Goal: Information Seeking & Learning: Learn about a topic

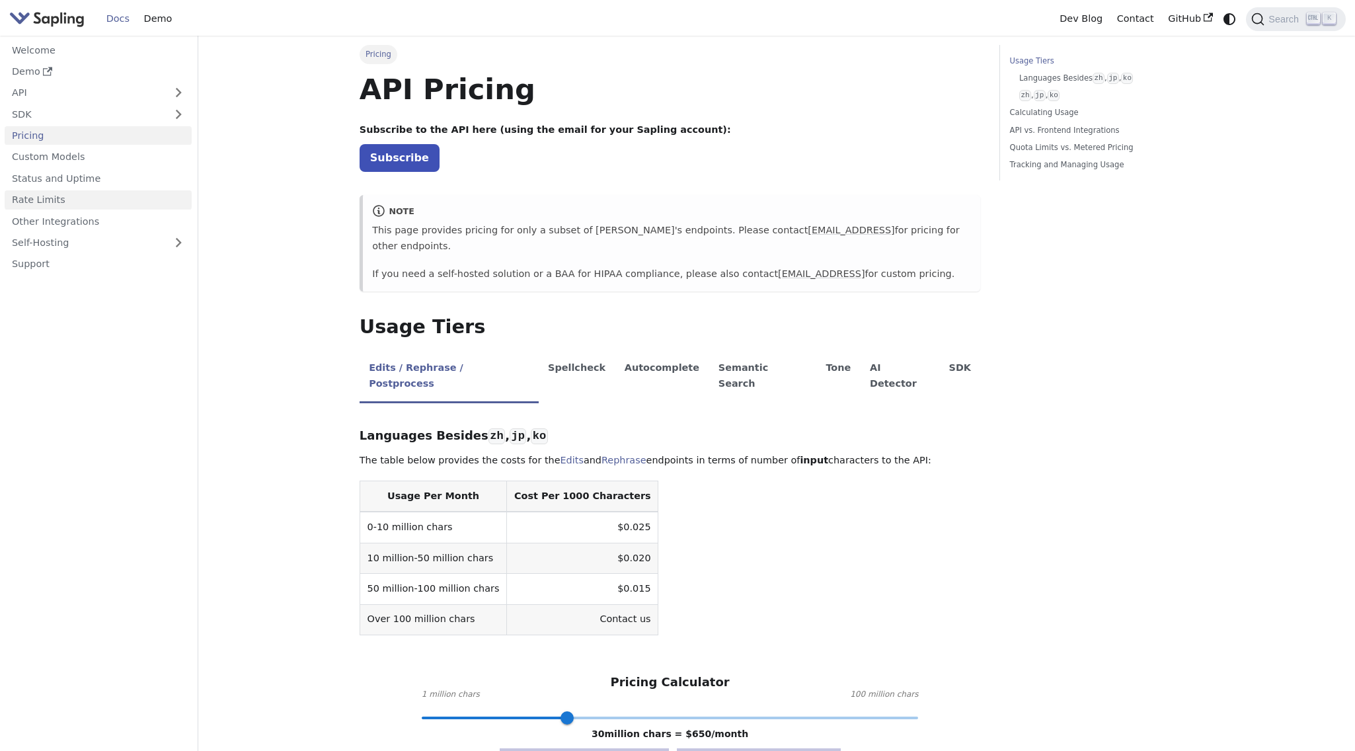
click at [51, 198] on link "Rate Limits" at bounding box center [98, 199] width 187 height 19
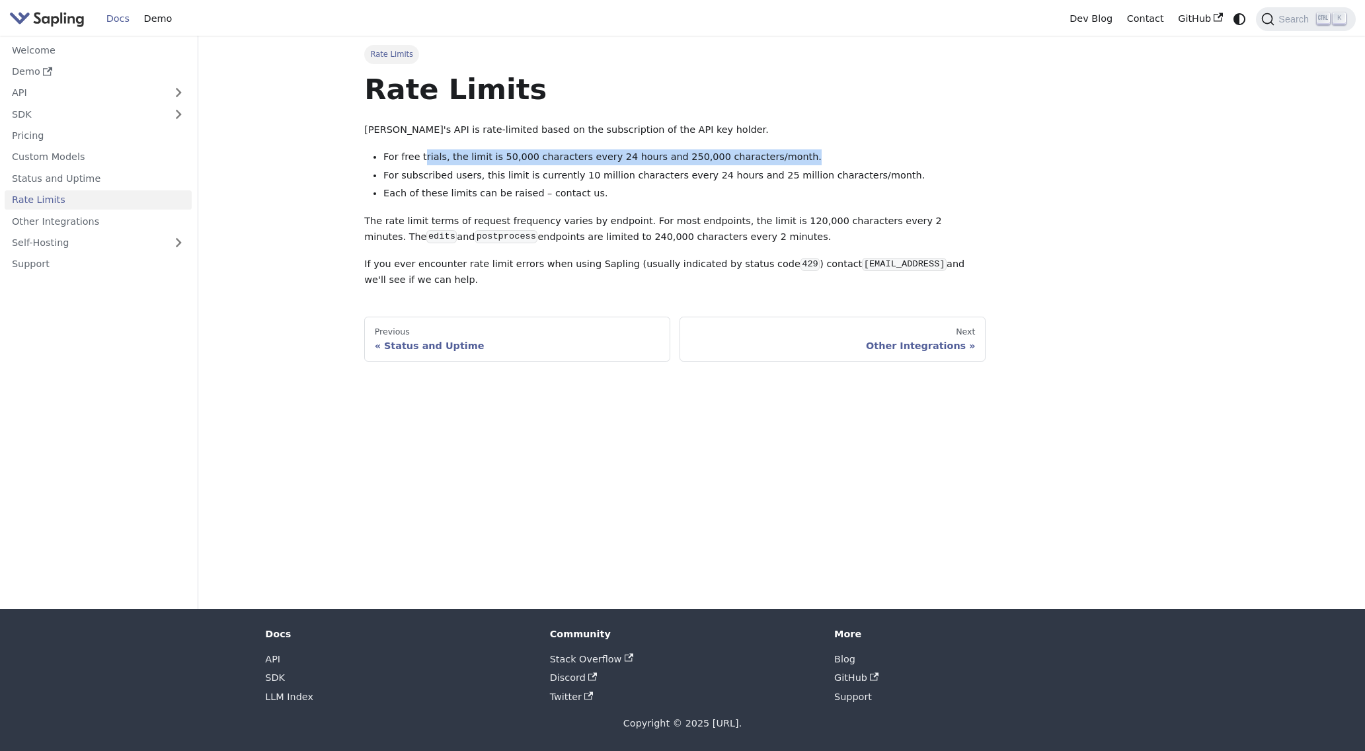
drag, startPoint x: 422, startPoint y: 156, endPoint x: 771, endPoint y: 155, distance: 349.0
click at [771, 155] on li "For free trials, the limit is 50,000 characters every 24 hours and 250,000 char…" at bounding box center [684, 157] width 602 height 16
click at [489, 157] on li "For free trials, the limit is 50,000 characters every 24 hours and 250,000 char…" at bounding box center [684, 157] width 602 height 16
drag, startPoint x: 479, startPoint y: 157, endPoint x: 631, endPoint y: 153, distance: 152.1
click at [631, 153] on li "For free trials, the limit is 50,000 characters every 24 hours and 250,000 char…" at bounding box center [684, 157] width 602 height 16
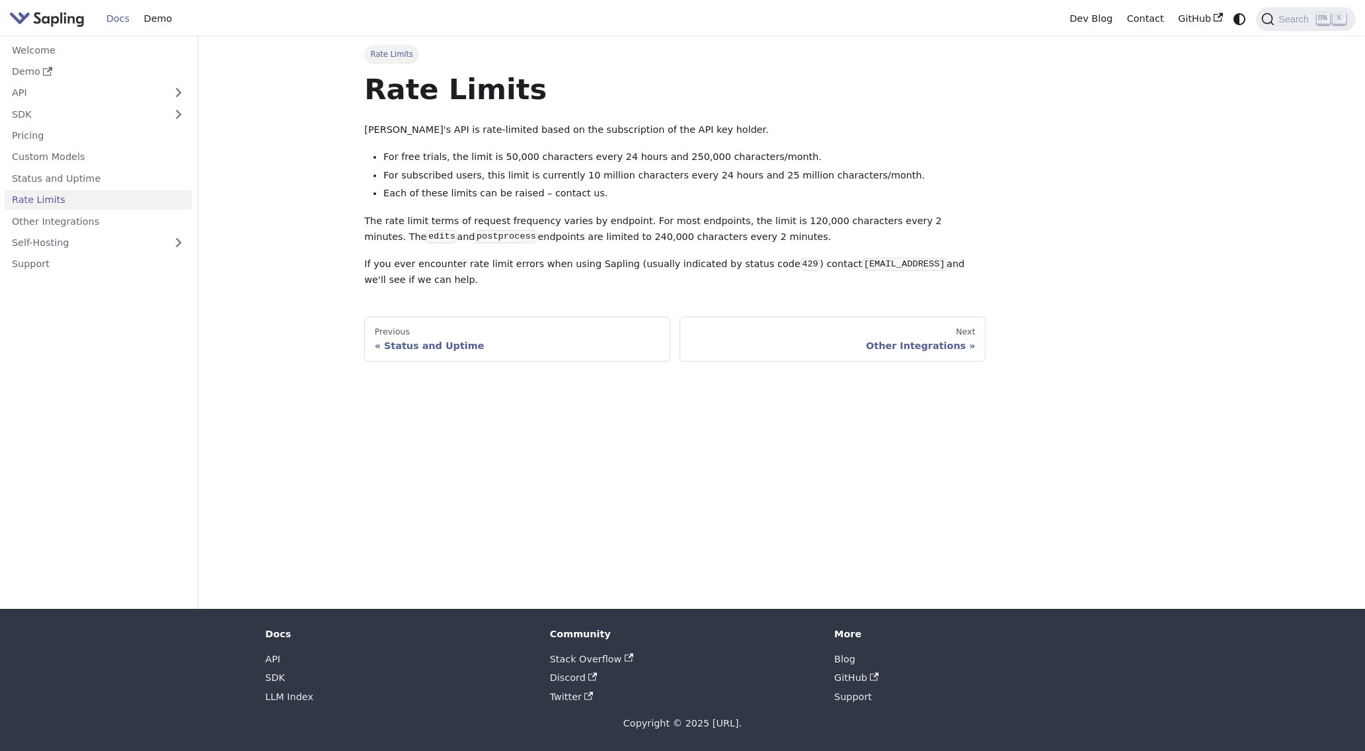
click at [652, 157] on li "For free trials, the limit is 50,000 characters every 24 hours and 250,000 char…" at bounding box center [684, 157] width 602 height 16
drag, startPoint x: 640, startPoint y: 155, endPoint x: 777, endPoint y: 154, distance: 136.8
click at [777, 154] on li "For free trials, the limit is 50,000 characters every 24 hours and 250,000 char…" at bounding box center [684, 157] width 602 height 16
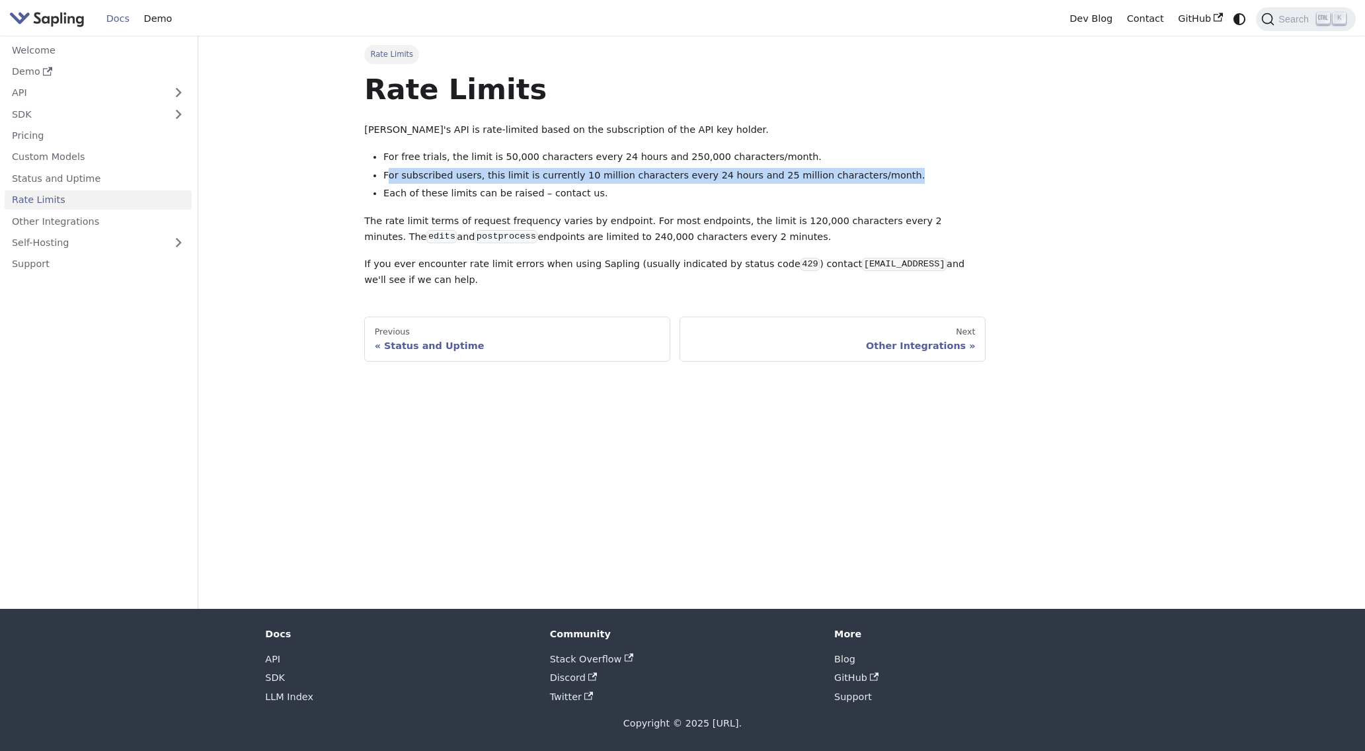
drag, startPoint x: 502, startPoint y: 176, endPoint x: 867, endPoint y: 174, distance: 364.9
click at [867, 174] on li "For subscribed users, this limit is currently 10 million characters every 24 ho…" at bounding box center [684, 176] width 602 height 16
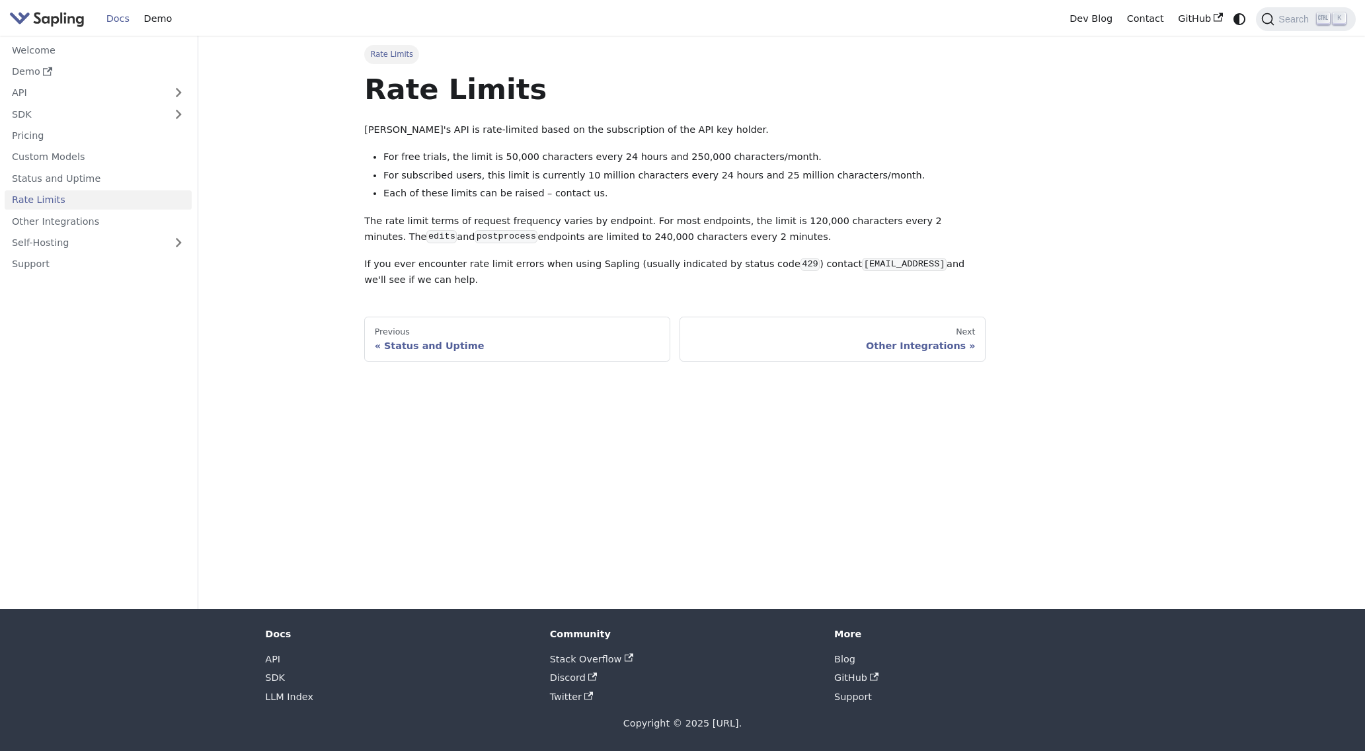
click at [313, 141] on main "Rate Limits Rate Limits Sapling's API is rate-limited based on the subscription…" at bounding box center [781, 322] width 1167 height 573
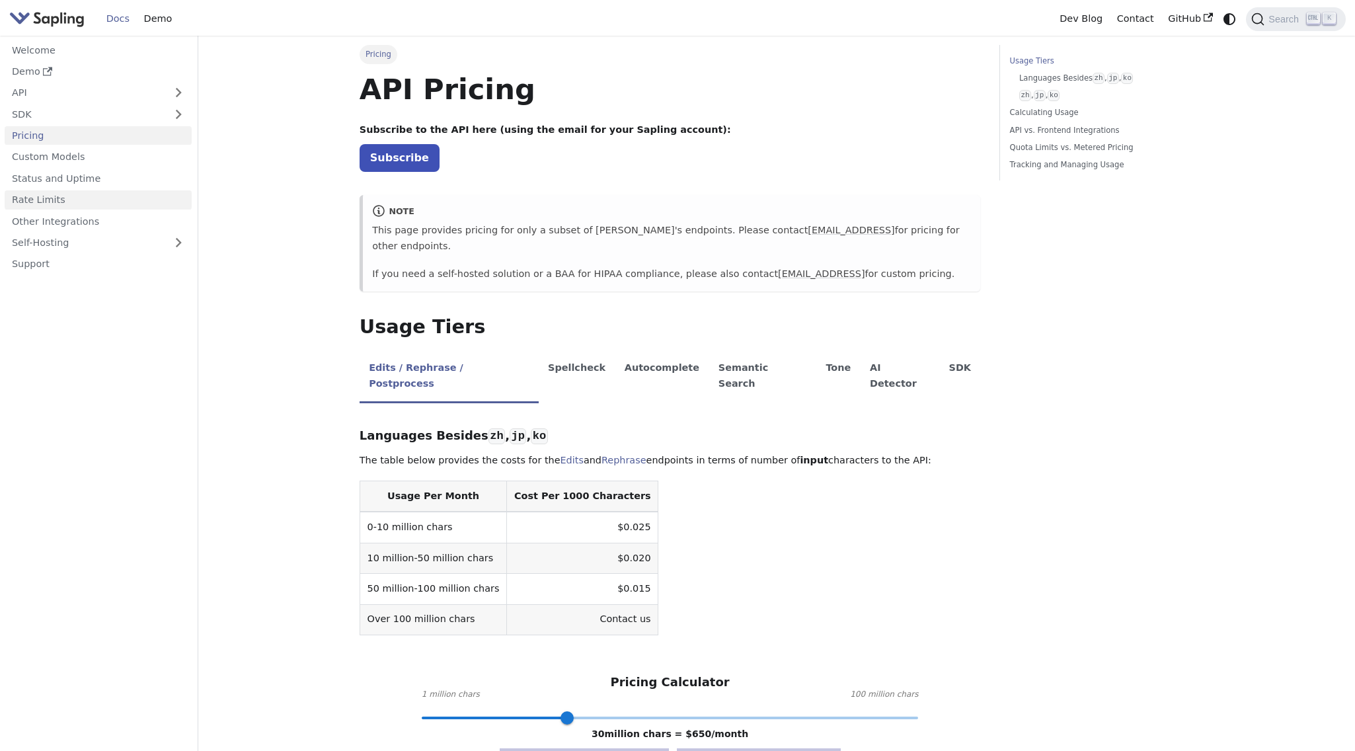
click at [36, 202] on link "Rate Limits" at bounding box center [98, 199] width 187 height 19
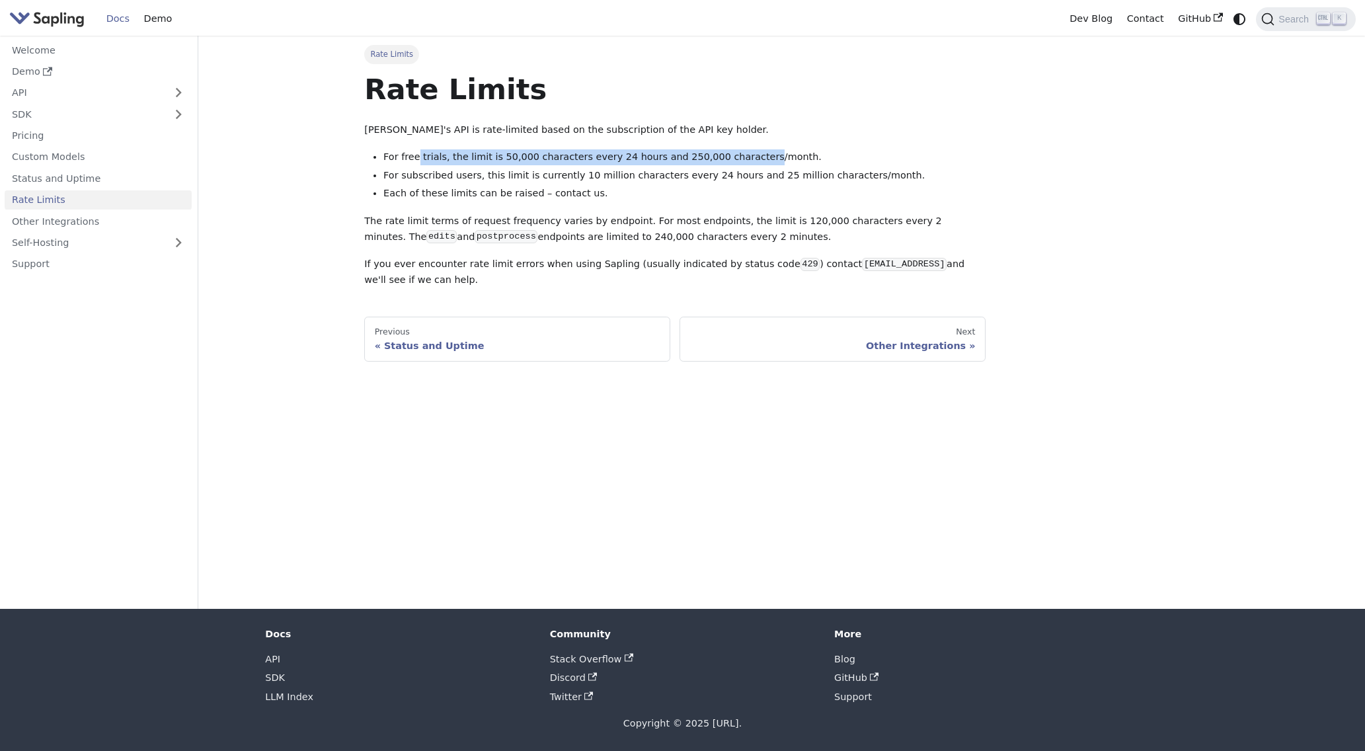
drag, startPoint x: 416, startPoint y: 158, endPoint x: 724, endPoint y: 163, distance: 308.7
click at [724, 163] on li "For free trials, the limit is 50,000 characters every 24 hours and 250,000 char…" at bounding box center [684, 157] width 602 height 16
click at [553, 161] on li "For free trials, the limit is 50,000 characters every 24 hours and 250,000 char…" at bounding box center [684, 157] width 602 height 16
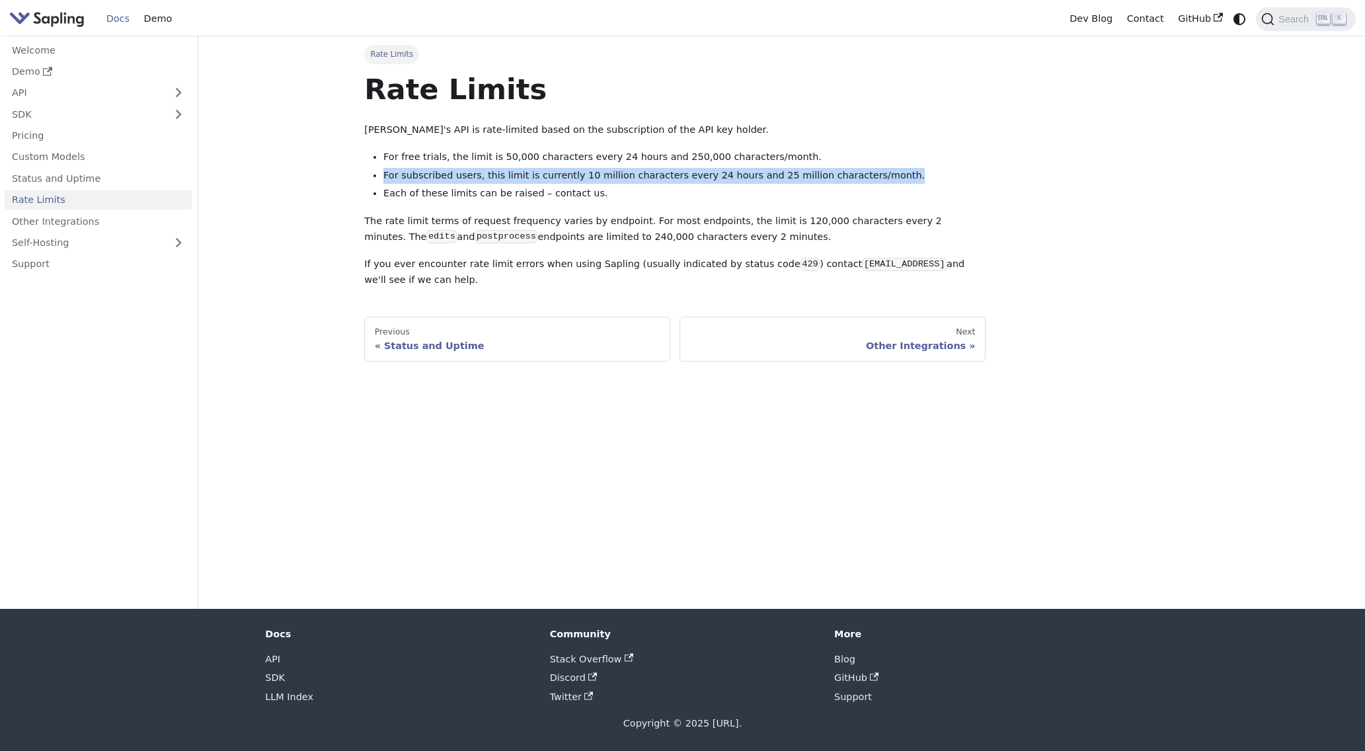
drag, startPoint x: 432, startPoint y: 176, endPoint x: 856, endPoint y: 172, distance: 423.7
click at [856, 172] on li "For subscribed users, this limit is currently 10 million characters every 24 ho…" at bounding box center [684, 176] width 602 height 16
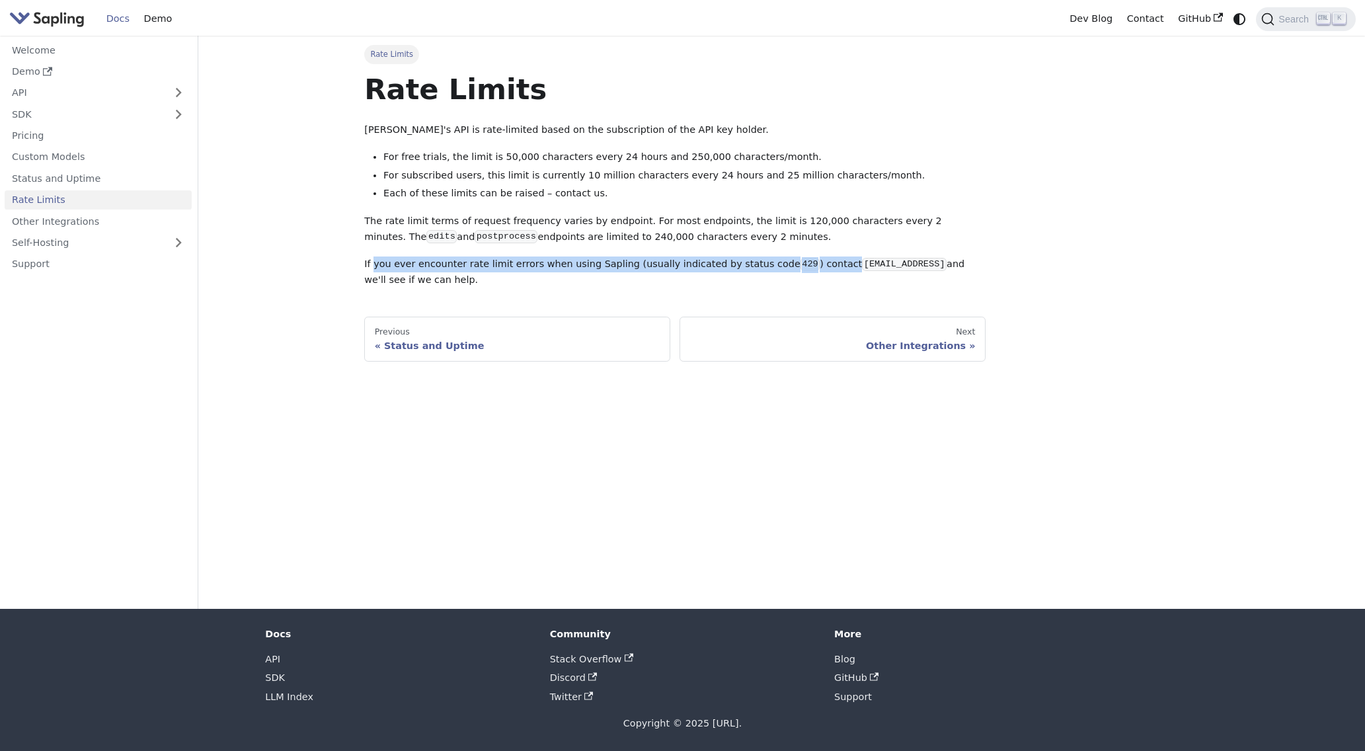
drag, startPoint x: 371, startPoint y: 264, endPoint x: 802, endPoint y: 255, distance: 431.0
click at [802, 255] on div "Rate Limits Sapling's API is rate-limited based on the subscription of the API …" at bounding box center [674, 179] width 621 height 217
click at [624, 285] on p "If you ever encounter rate limit errors when using Sapling (usually indicated b…" at bounding box center [674, 272] width 621 height 32
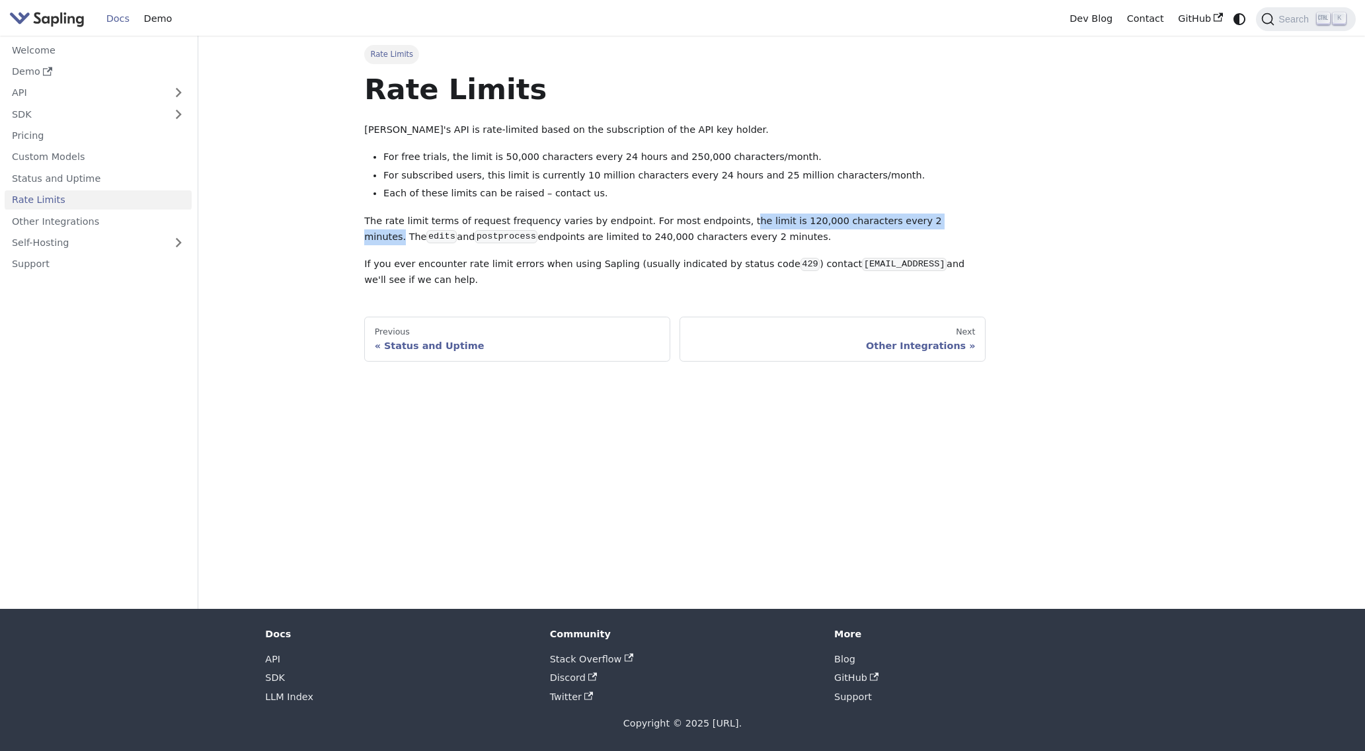
drag, startPoint x: 712, startPoint y: 221, endPoint x: 902, endPoint y: 222, distance: 190.4
click at [902, 222] on p "The rate limit terms of request frequency varies by endpoint. For most endpoint…" at bounding box center [674, 229] width 621 height 32
click at [45, 268] on link "Support" at bounding box center [98, 263] width 187 height 19
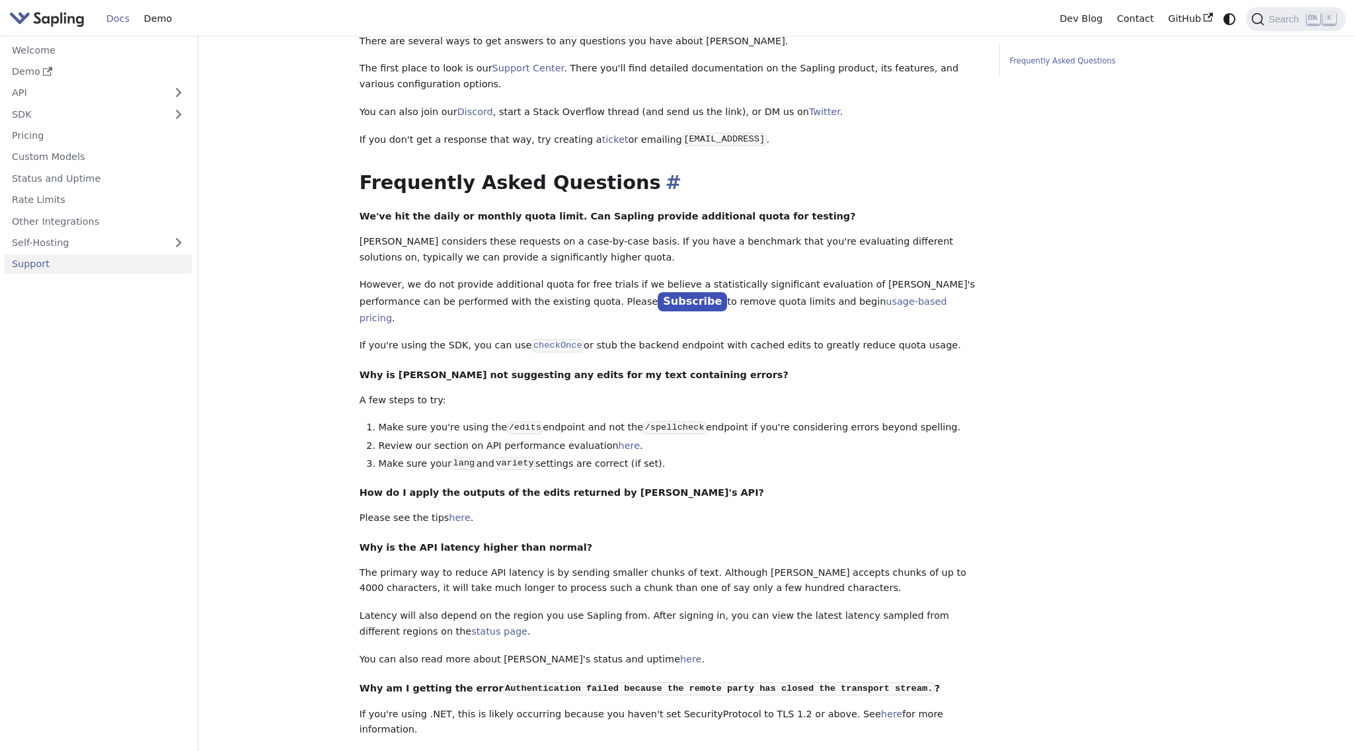
scroll to position [66, 0]
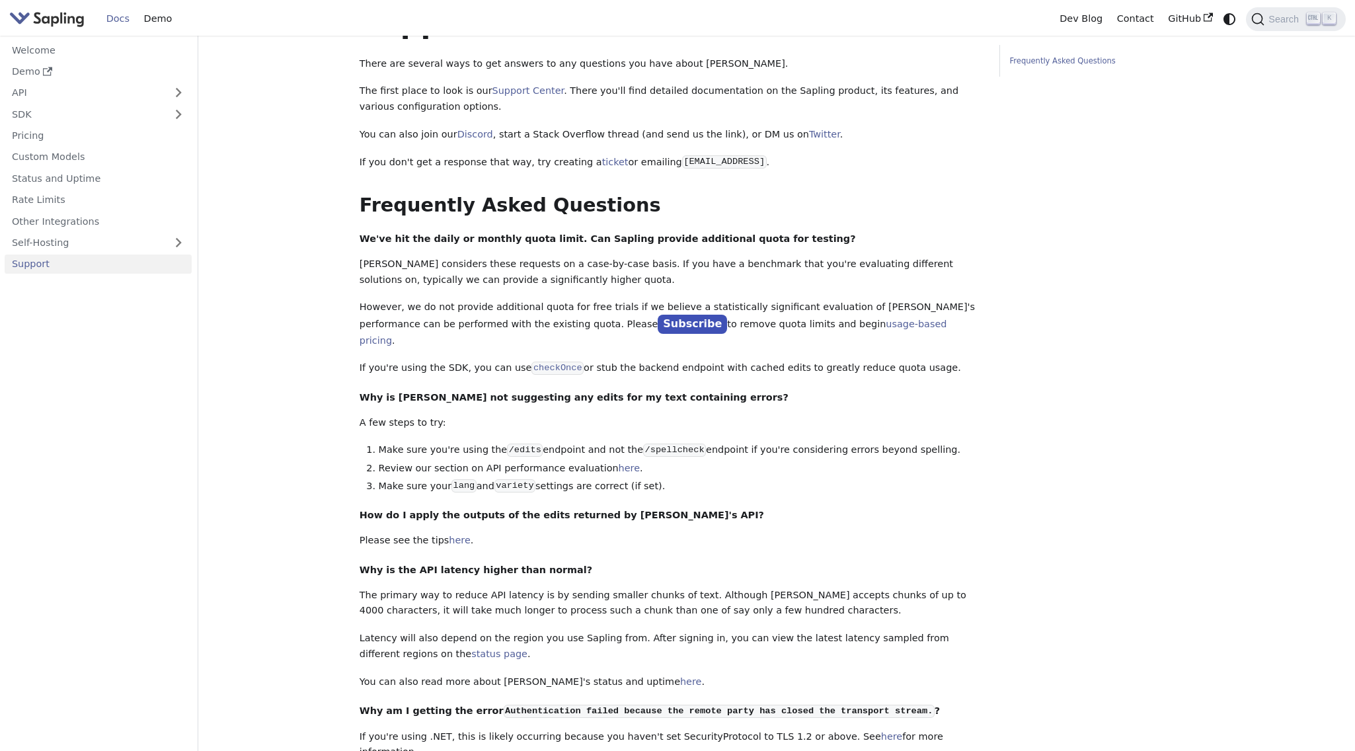
drag, startPoint x: 651, startPoint y: 165, endPoint x: 738, endPoint y: 164, distance: 86.6
click at [738, 164] on code "[EMAIL_ADDRESS]" at bounding box center [724, 161] width 85 height 13
